Goal: Find specific page/section: Find specific page/section

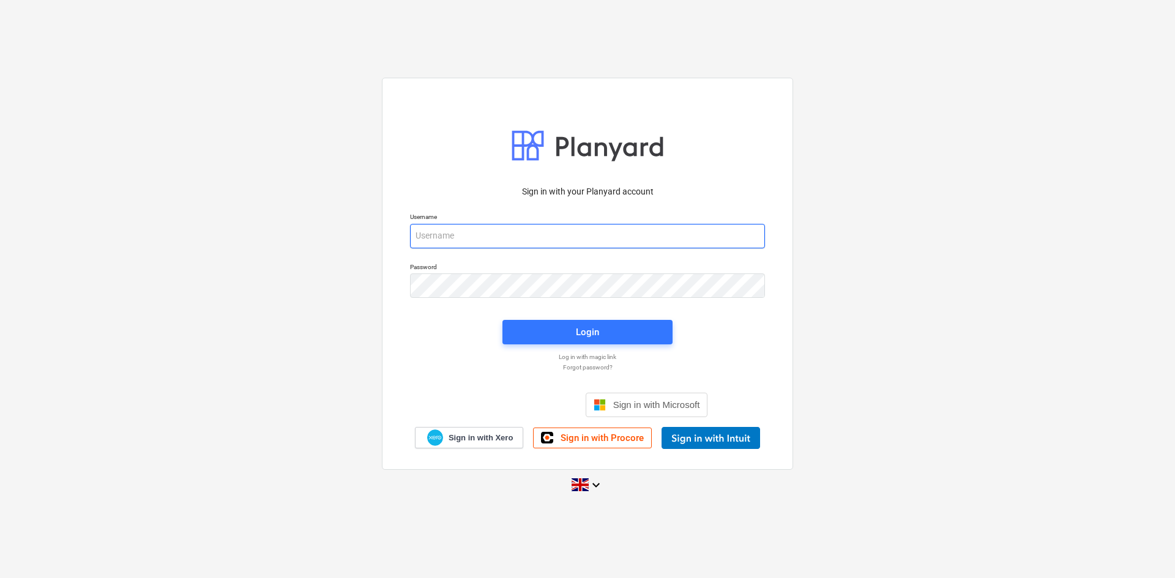
click at [584, 244] on input "email" at bounding box center [587, 236] width 355 height 24
type input "[PERSON_NAME][EMAIL_ADDRESS][PERSON_NAME][DOMAIN_NAME]"
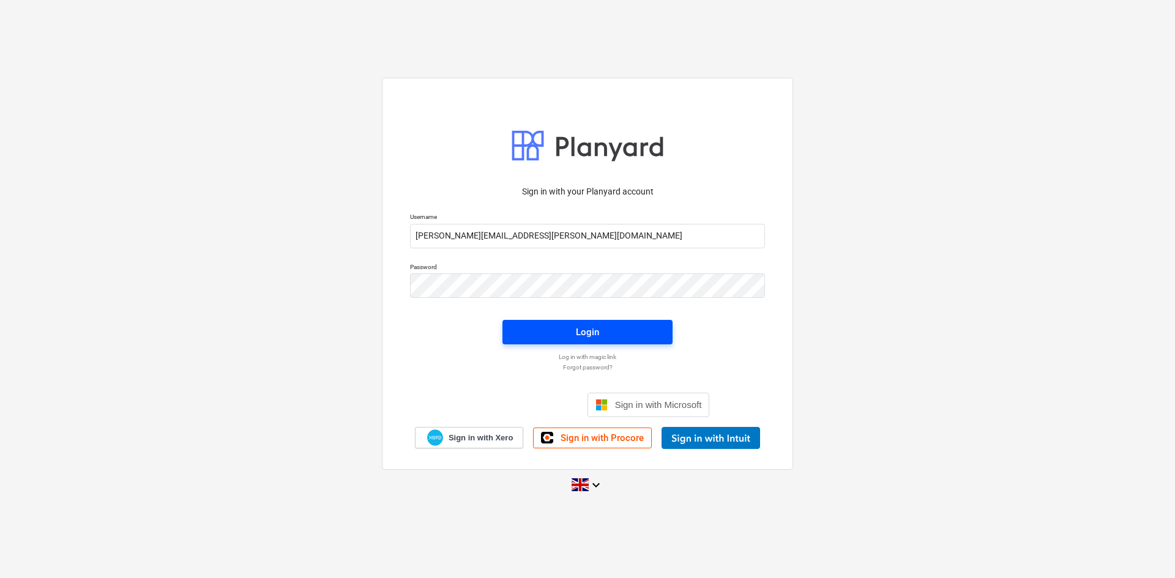
click at [602, 328] on span "Login" at bounding box center [587, 332] width 141 height 16
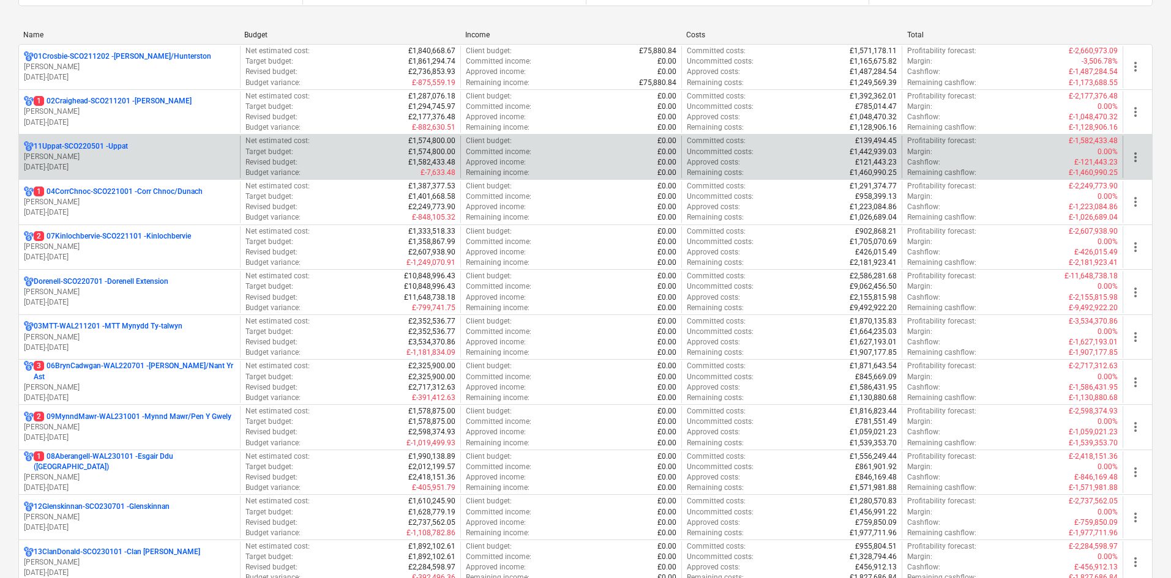
scroll to position [184, 0]
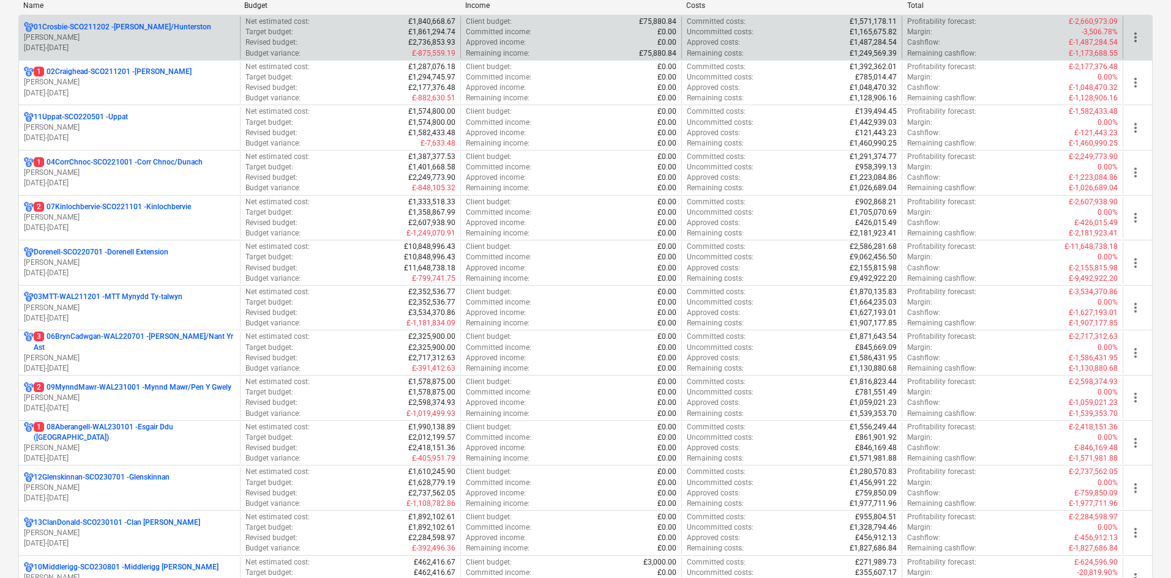
click at [122, 22] on p "01Crosbie-SCO211202 - [PERSON_NAME]/[GEOGRAPHIC_DATA]" at bounding box center [122, 27] width 177 height 10
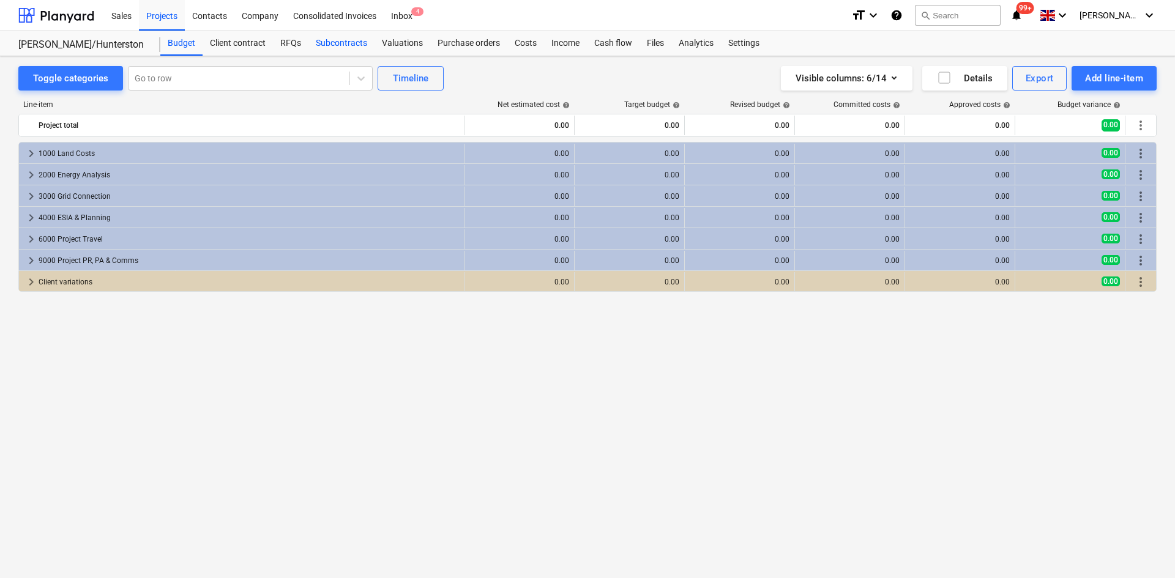
click at [351, 42] on div "Subcontracts" at bounding box center [341, 43] width 66 height 24
